Goal: Find specific page/section: Find specific page/section

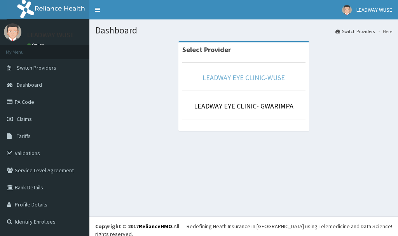
click at [225, 81] on link "LEADWAY EYE CLINIC-WUSE" at bounding box center [244, 77] width 82 height 9
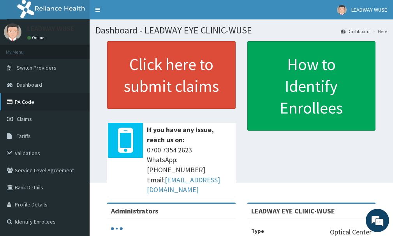
click at [31, 106] on link "PA Code" at bounding box center [44, 101] width 89 height 17
